Goal: Task Accomplishment & Management: Use online tool/utility

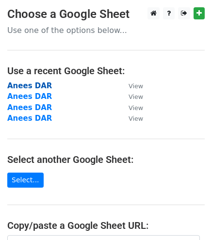
click at [24, 83] on strong "Anees DAR" at bounding box center [29, 85] width 45 height 9
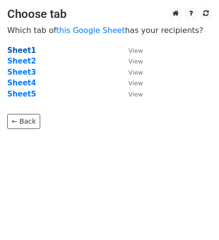
click at [15, 49] on strong "Sheet1" at bounding box center [21, 50] width 29 height 9
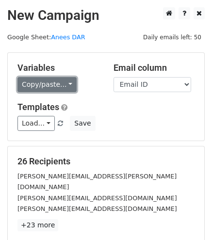
click at [59, 83] on link "Copy/paste..." at bounding box center [46, 84] width 59 height 15
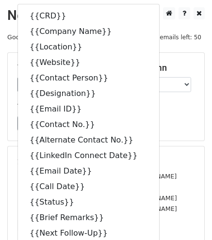
click at [172, 164] on h5 "26 Recipients" at bounding box center [105, 161] width 177 height 11
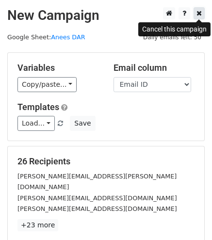
click at [198, 12] on icon at bounding box center [198, 13] width 5 height 7
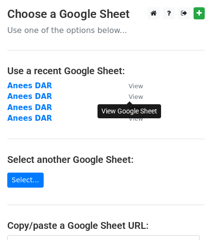
click at [136, 94] on small "View" at bounding box center [135, 96] width 15 height 7
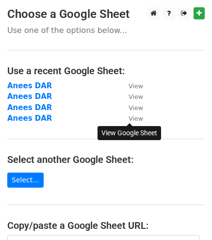
click at [137, 120] on small "View" at bounding box center [135, 118] width 15 height 7
click at [29, 119] on strong "Anees DAR" at bounding box center [29, 118] width 45 height 9
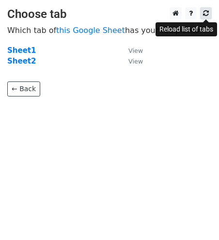
click at [208, 15] on icon at bounding box center [206, 13] width 6 height 7
click at [205, 15] on icon at bounding box center [206, 13] width 6 height 7
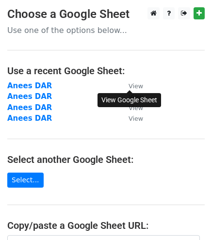
click at [137, 82] on small "View" at bounding box center [135, 85] width 15 height 7
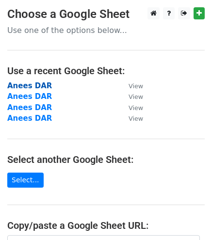
click at [33, 88] on strong "Anees DAR" at bounding box center [29, 85] width 45 height 9
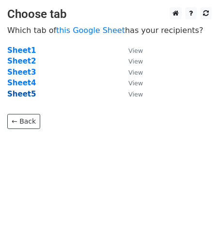
click at [22, 94] on strong "Sheet5" at bounding box center [21, 94] width 29 height 9
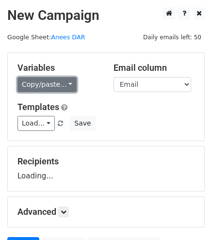
click at [50, 87] on link "Copy/paste..." at bounding box center [46, 84] width 59 height 15
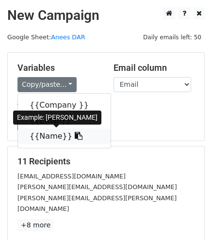
click at [49, 138] on link "{{Name}}" at bounding box center [64, 135] width 93 height 15
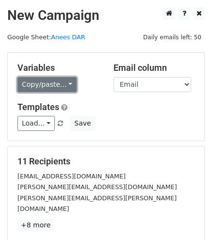
click at [39, 78] on link "Copy/paste..." at bounding box center [46, 84] width 59 height 15
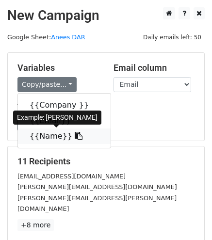
click at [42, 136] on link "{{Name}}" at bounding box center [64, 135] width 93 height 15
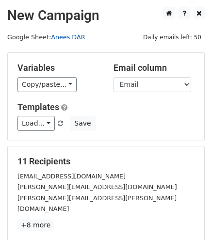
click at [62, 36] on link "Anees DAR" at bounding box center [68, 36] width 34 height 7
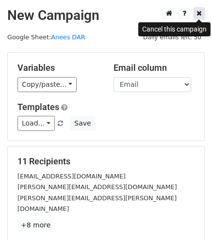
click at [198, 16] on icon at bounding box center [198, 13] width 5 height 7
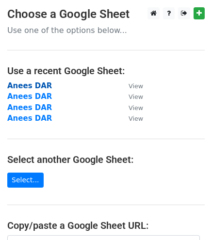
click at [36, 84] on strong "Anees DAR" at bounding box center [29, 85] width 45 height 9
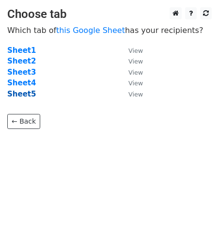
click at [23, 94] on strong "Sheet5" at bounding box center [21, 94] width 29 height 9
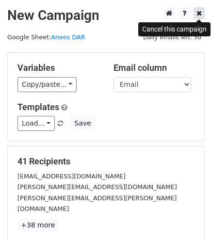
click at [199, 15] on icon at bounding box center [198, 13] width 5 height 7
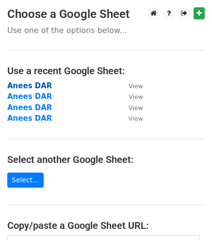
click at [37, 86] on strong "Anees DAR" at bounding box center [29, 85] width 45 height 9
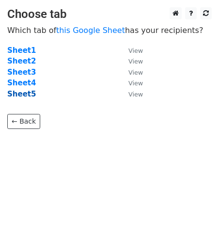
click at [22, 95] on strong "Sheet5" at bounding box center [21, 94] width 29 height 9
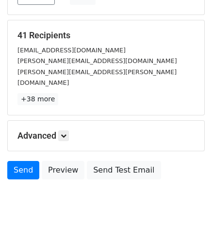
scroll to position [124, 0]
